Goal: Information Seeking & Learning: Learn about a topic

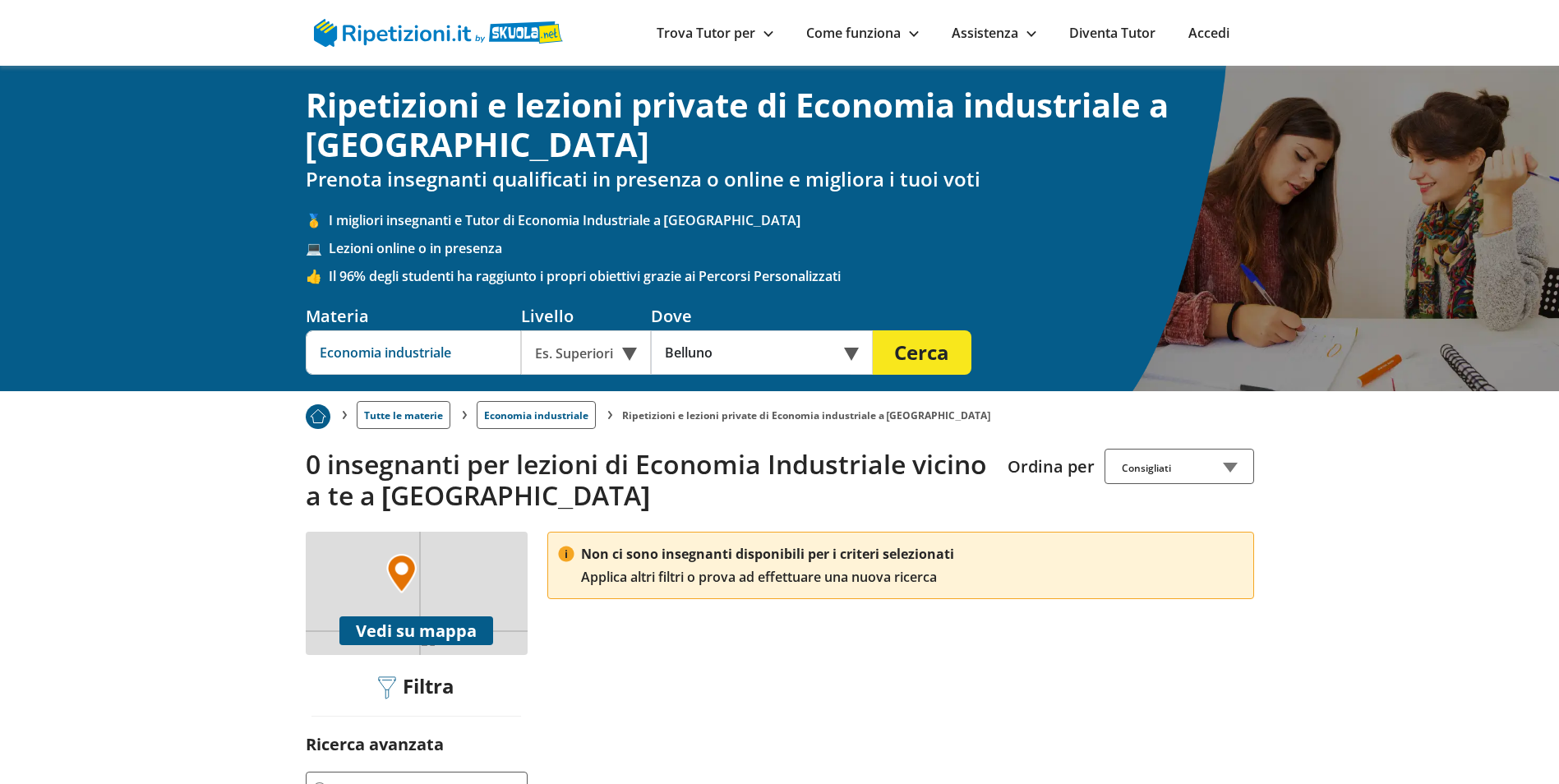
click at [451, 355] on input "Economia industriale" at bounding box center [414, 352] width 215 height 44
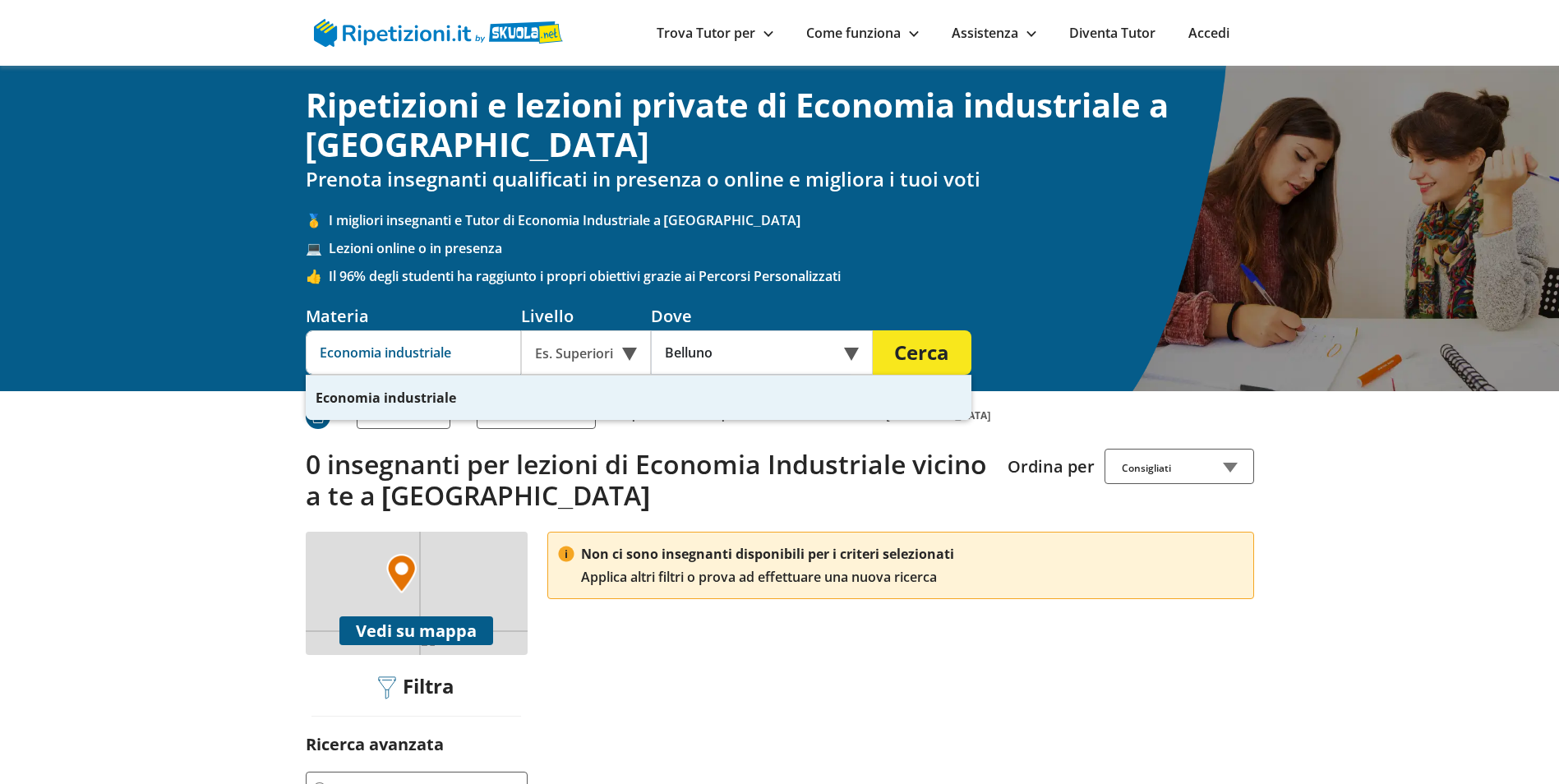
drag, startPoint x: 401, startPoint y: 352, endPoint x: 464, endPoint y: 355, distance: 63.1
click at [464, 355] on input "Economia industriale" at bounding box center [414, 352] width 215 height 44
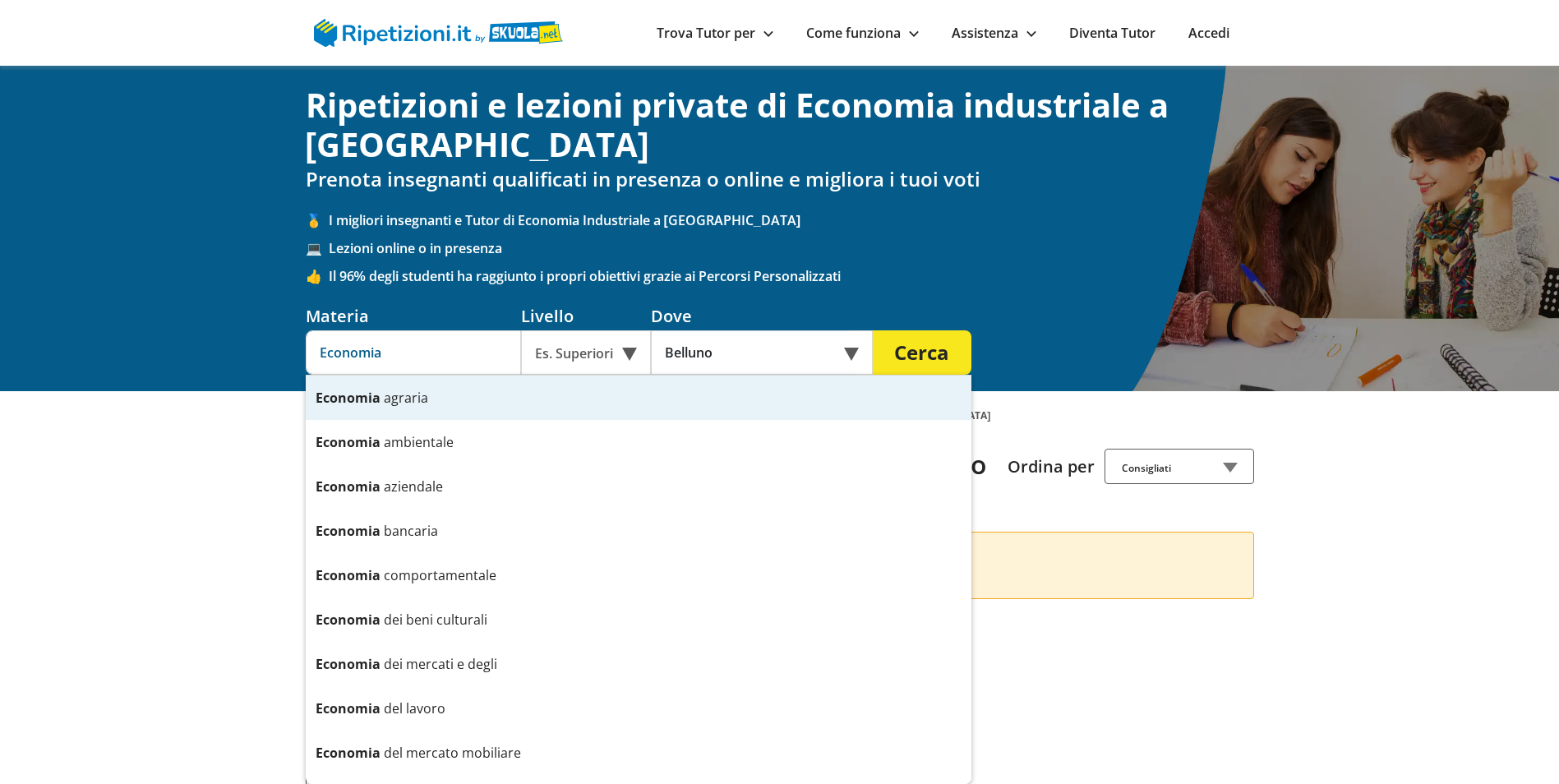
type input "Economia"
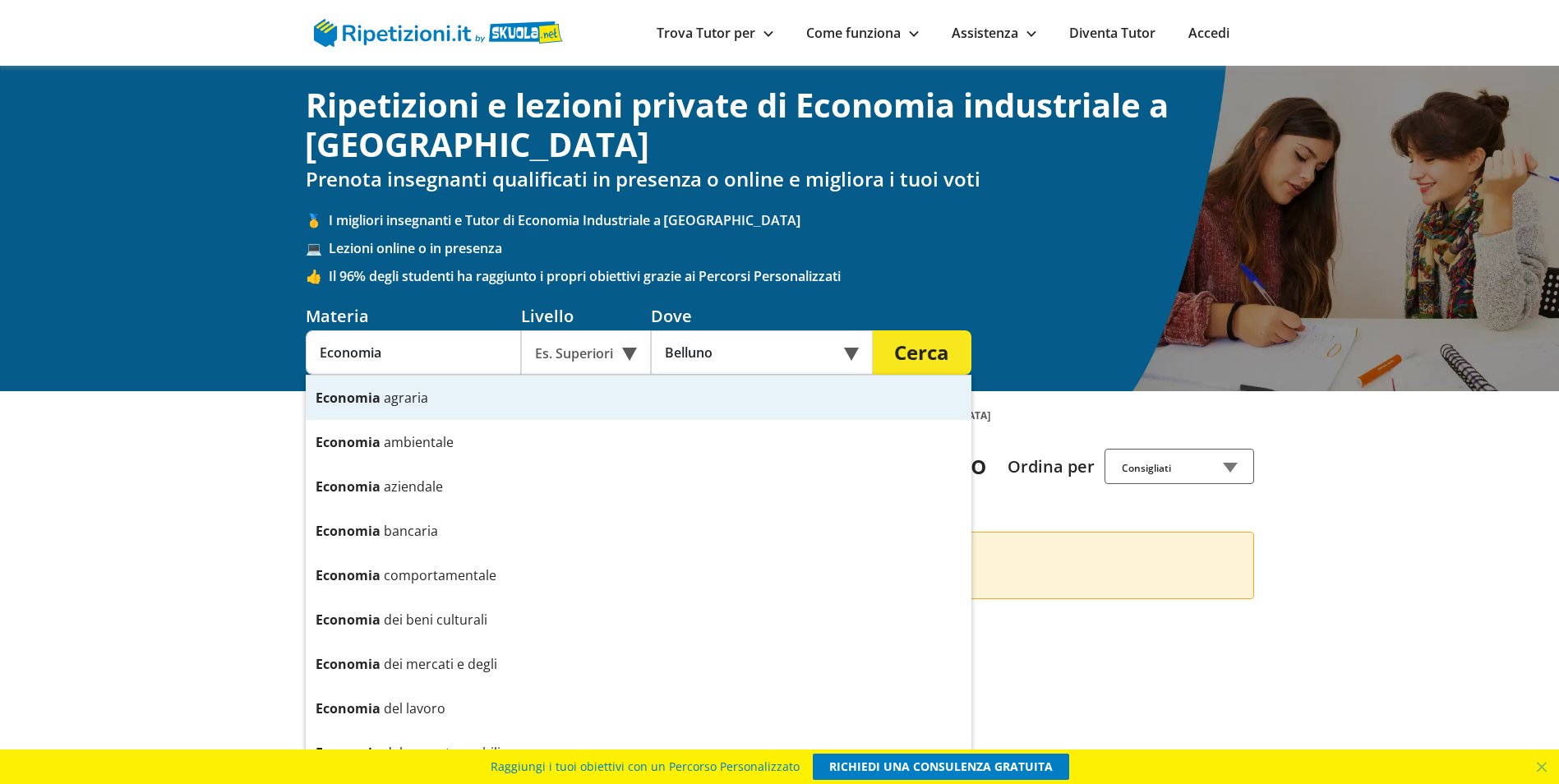
click at [924, 356] on button "Cerca" at bounding box center [922, 352] width 98 height 44
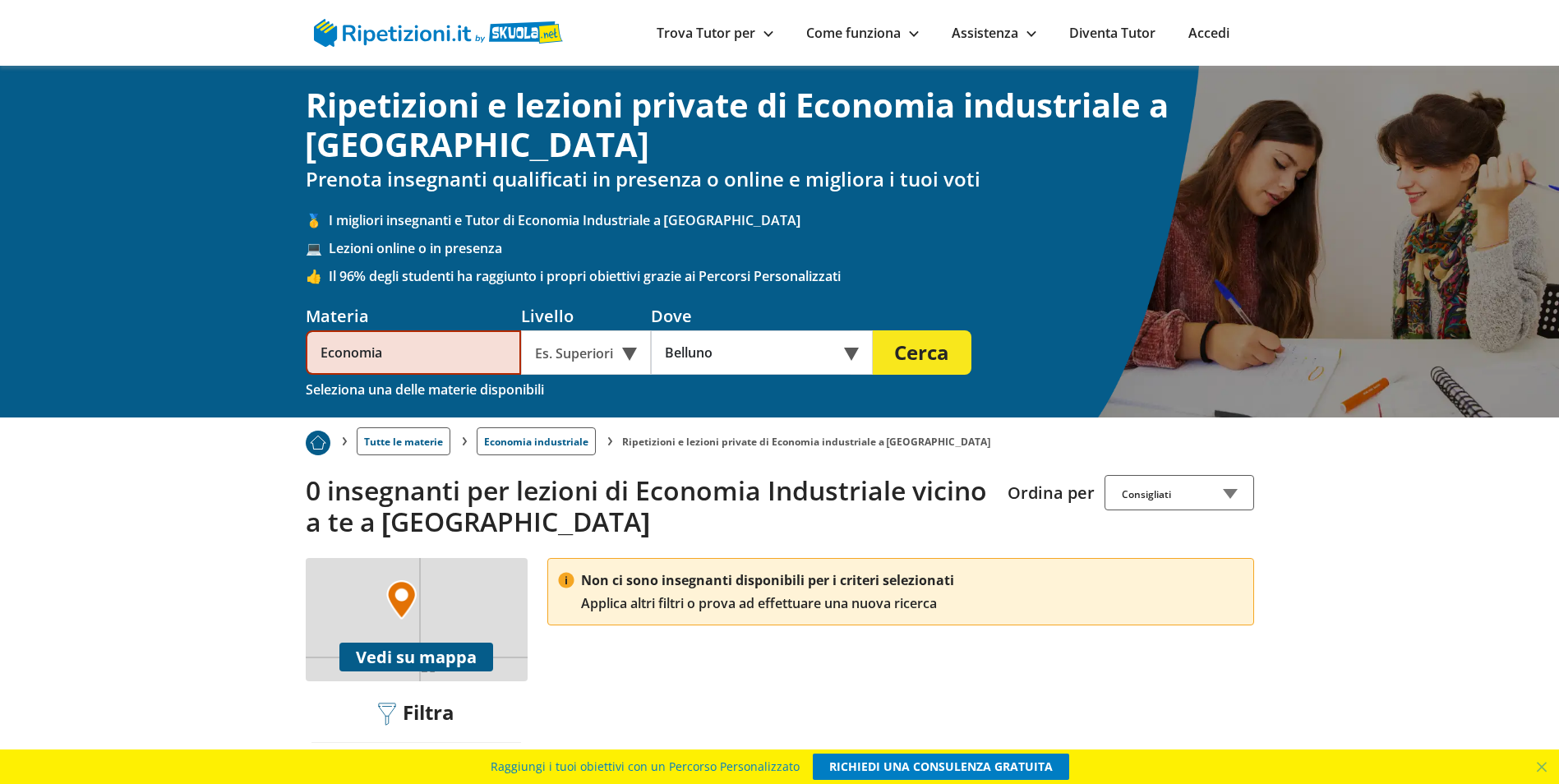
click at [924, 356] on button "Cerca" at bounding box center [922, 352] width 98 height 44
click at [625, 402] on div "Ripetizioni e lezioni private di Economia industriale a [GEOGRAPHIC_DATA] Preno…" at bounding box center [780, 241] width 961 height 352
click at [587, 350] on div "Es. Superiori" at bounding box center [586, 352] width 130 height 44
click at [632, 287] on div "Ripetizioni e lezioni private di Economia industriale a [GEOGRAPHIC_DATA] Preno…" at bounding box center [780, 195] width 961 height 219
drag, startPoint x: 385, startPoint y: 359, endPoint x: 408, endPoint y: 359, distance: 23.0
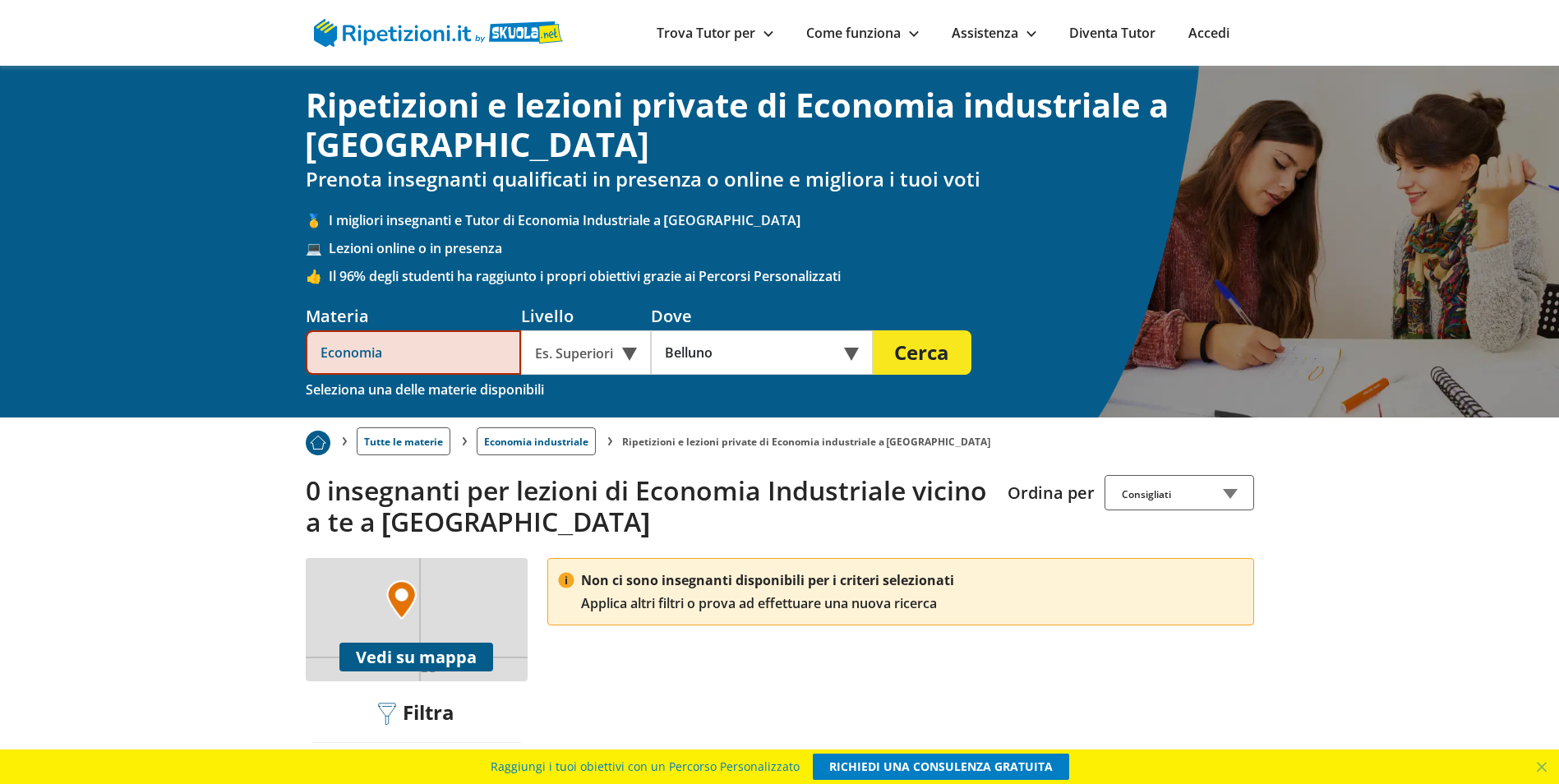
click at [385, 359] on input "Economia" at bounding box center [414, 352] width 215 height 44
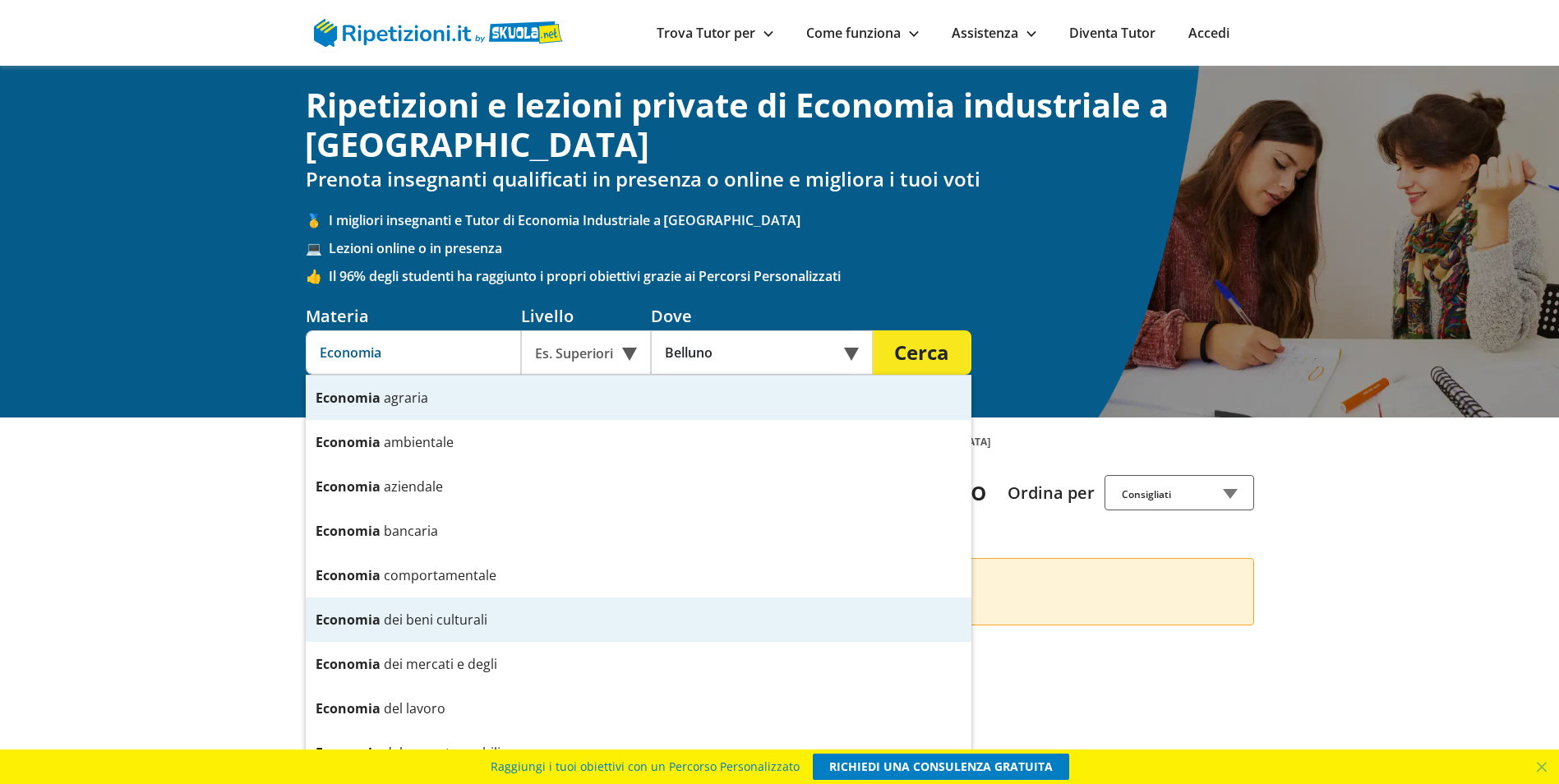
scroll to position [36, 0]
